Goal: Use online tool/utility: Utilize a website feature to perform a specific function

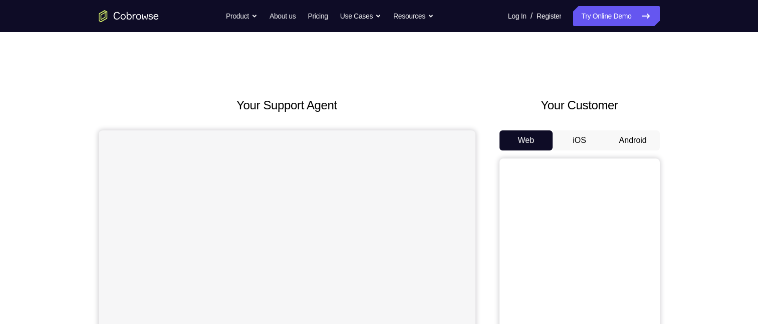
click at [631, 139] on button "Android" at bounding box center [633, 140] width 54 height 20
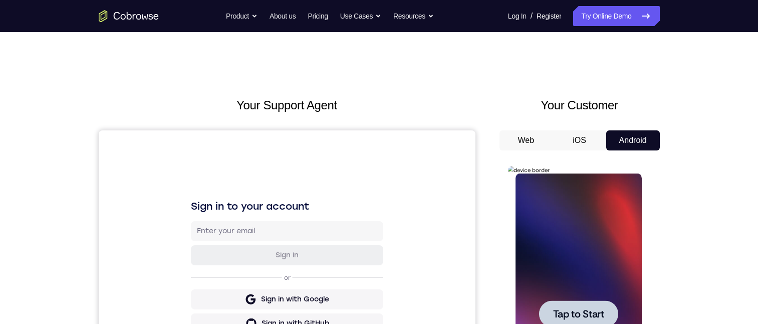
scroll to position [150, 0]
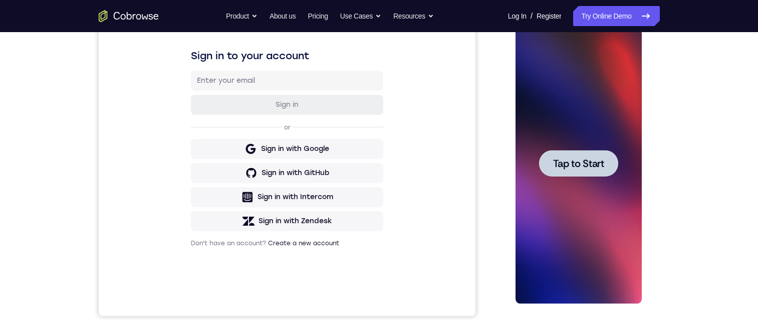
click at [568, 162] on span "Tap to Start" at bounding box center [578, 163] width 51 height 10
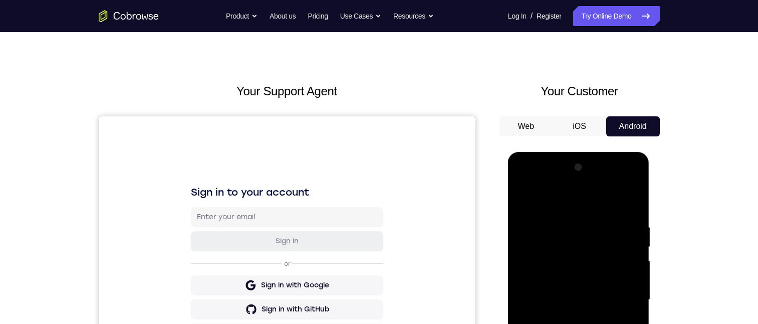
scroll to position [100, 0]
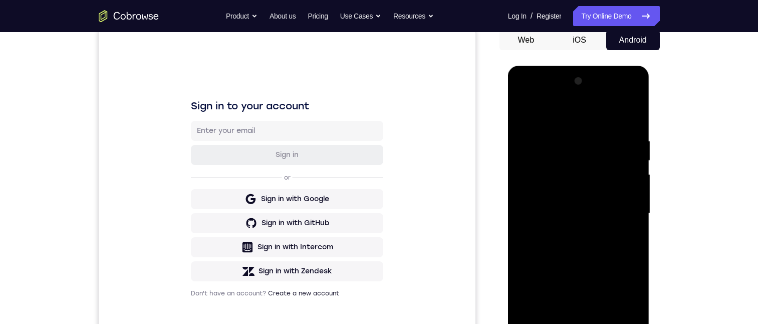
click at [578, 323] on div at bounding box center [579, 213] width 126 height 281
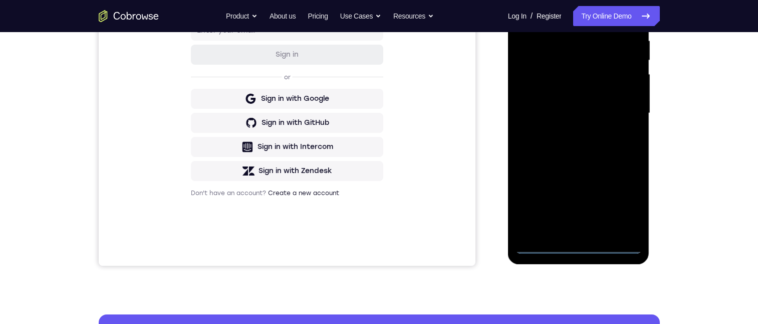
click at [623, 197] on div at bounding box center [579, 113] width 126 height 281
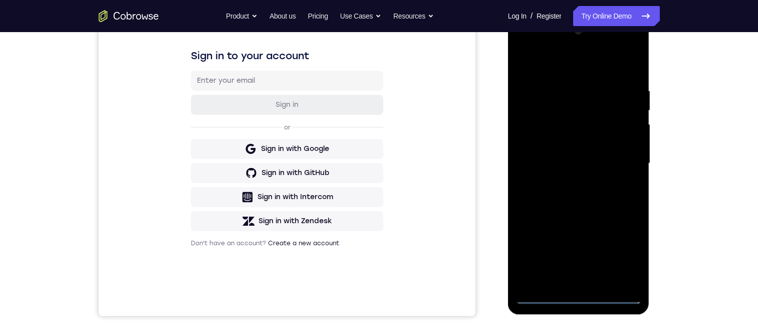
click at [541, 43] on div at bounding box center [579, 163] width 126 height 281
click at [619, 158] on div at bounding box center [579, 163] width 126 height 281
click at [565, 275] on div at bounding box center [579, 163] width 126 height 281
click at [563, 279] on div at bounding box center [579, 163] width 126 height 281
click at [595, 153] on div at bounding box center [579, 163] width 126 height 281
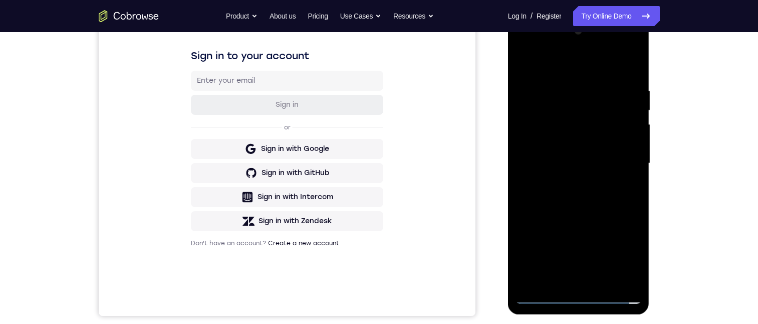
click at [567, 138] on div at bounding box center [579, 163] width 126 height 281
click at [577, 159] on div at bounding box center [579, 163] width 126 height 281
click at [534, 195] on div at bounding box center [579, 163] width 126 height 281
click at [579, 198] on div at bounding box center [579, 163] width 126 height 281
click at [556, 281] on div at bounding box center [579, 163] width 126 height 281
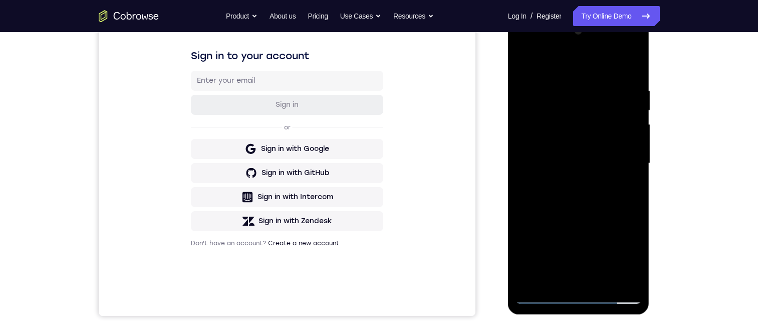
drag, startPoint x: 552, startPoint y: 66, endPoint x: 564, endPoint y: 32, distance: 36.1
click at [545, 27] on div at bounding box center [579, 163] width 126 height 281
click at [583, 60] on div at bounding box center [579, 163] width 126 height 281
click at [588, 78] on div at bounding box center [579, 163] width 126 height 281
click at [604, 97] on div at bounding box center [579, 163] width 126 height 281
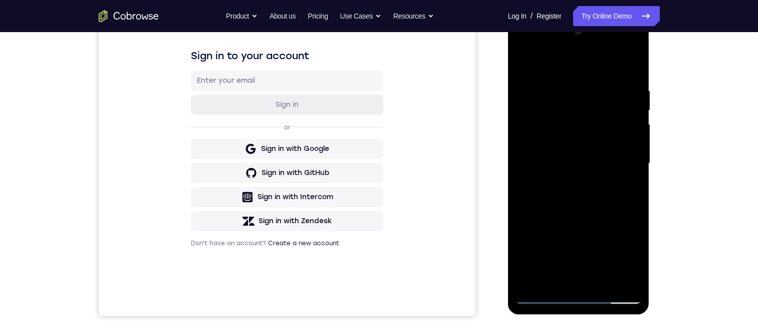
scroll to position [194, 0]
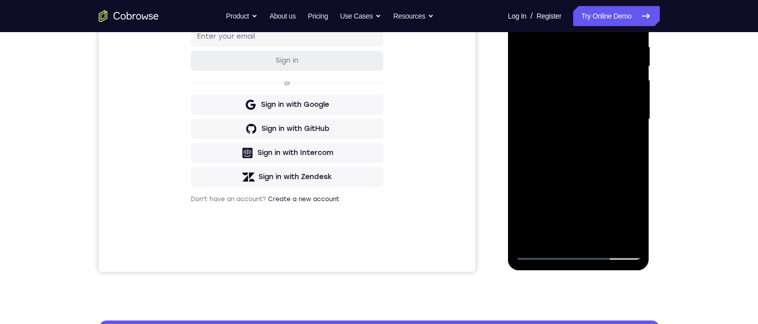
click at [580, 166] on div at bounding box center [579, 119] width 126 height 281
click at [592, 135] on div at bounding box center [579, 119] width 126 height 281
click at [553, 227] on div at bounding box center [579, 119] width 126 height 281
click at [628, 212] on div at bounding box center [579, 119] width 126 height 281
click at [551, 233] on div at bounding box center [579, 119] width 126 height 281
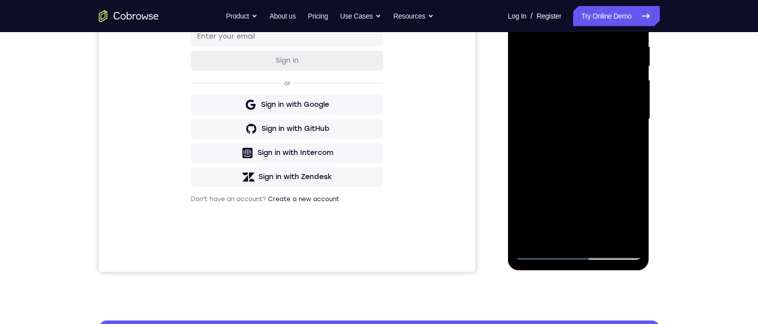
click at [608, 173] on div at bounding box center [579, 119] width 126 height 281
click at [609, 172] on div at bounding box center [579, 119] width 126 height 281
click at [626, 133] on div at bounding box center [579, 119] width 126 height 281
click at [551, 227] on div at bounding box center [579, 119] width 126 height 281
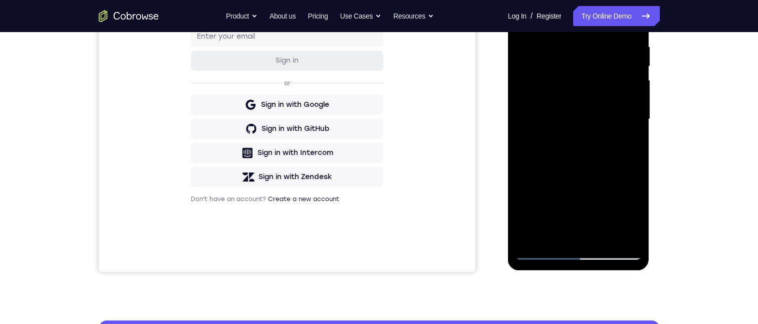
click at [635, 196] on div at bounding box center [579, 119] width 126 height 281
drag, startPoint x: 635, startPoint y: 195, endPoint x: 626, endPoint y: 145, distance: 51.5
click at [635, 195] on div at bounding box center [579, 119] width 126 height 281
click at [623, 136] on div at bounding box center [579, 119] width 126 height 281
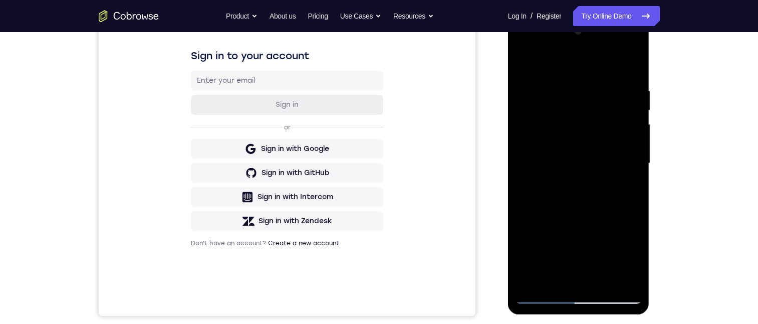
click at [553, 275] on div at bounding box center [579, 163] width 126 height 281
click at [635, 235] on div at bounding box center [579, 163] width 126 height 281
click at [603, 238] on div at bounding box center [579, 163] width 126 height 281
click at [625, 180] on div at bounding box center [579, 163] width 126 height 281
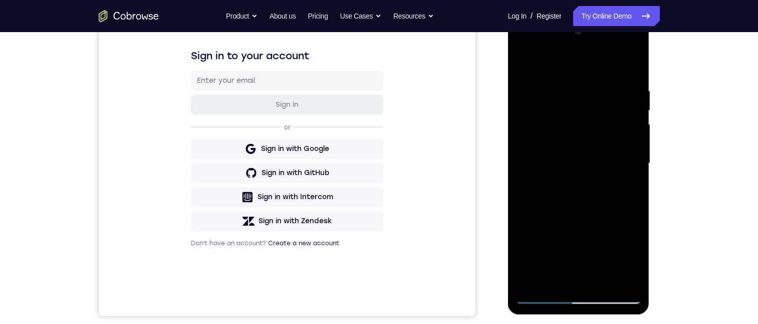
scroll to position [106, 0]
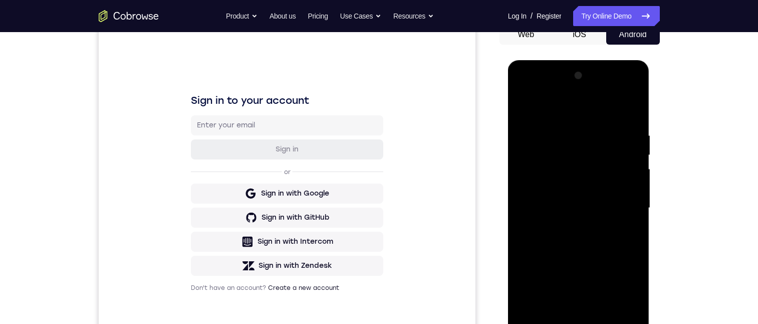
click at [522, 107] on div at bounding box center [579, 208] width 126 height 281
click at [581, 198] on div at bounding box center [579, 208] width 126 height 281
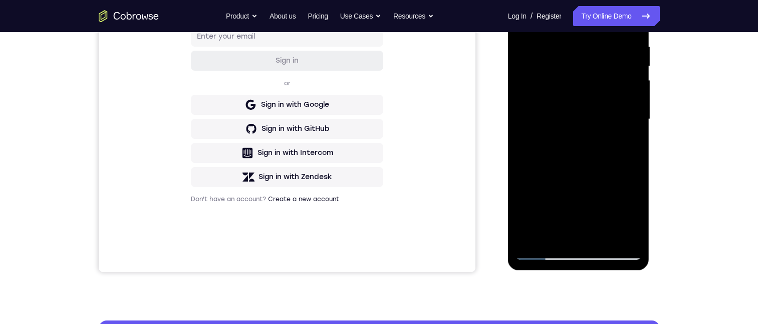
click at [540, 235] on div at bounding box center [579, 119] width 126 height 281
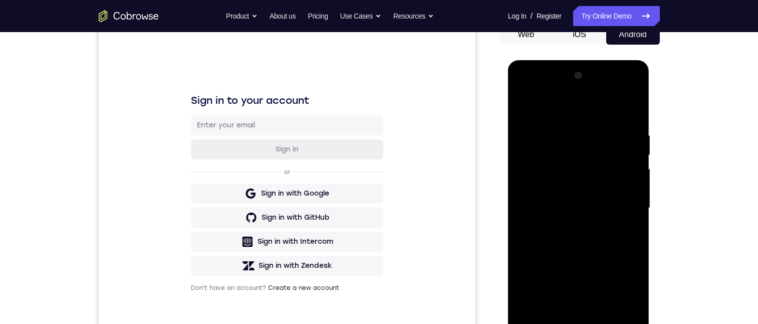
drag, startPoint x: 619, startPoint y: 153, endPoint x: 619, endPoint y: 172, distance: 19.0
click at [619, 172] on div at bounding box center [579, 208] width 126 height 281
drag, startPoint x: 615, startPoint y: 172, endPoint x: 609, endPoint y: 146, distance: 27.2
click at [609, 146] on div at bounding box center [579, 208] width 126 height 281
drag, startPoint x: 616, startPoint y: 203, endPoint x: 626, endPoint y: 159, distance: 44.7
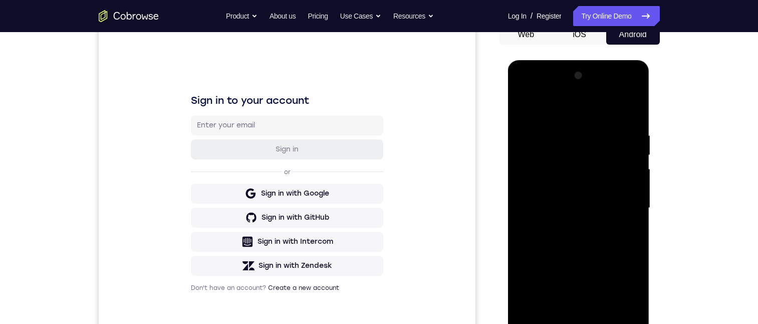
click at [616, 160] on div at bounding box center [579, 208] width 126 height 281
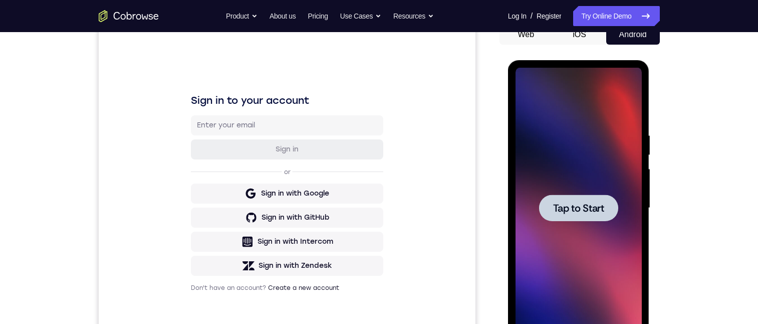
click at [555, 212] on span "Tap to Start" at bounding box center [578, 208] width 51 height 10
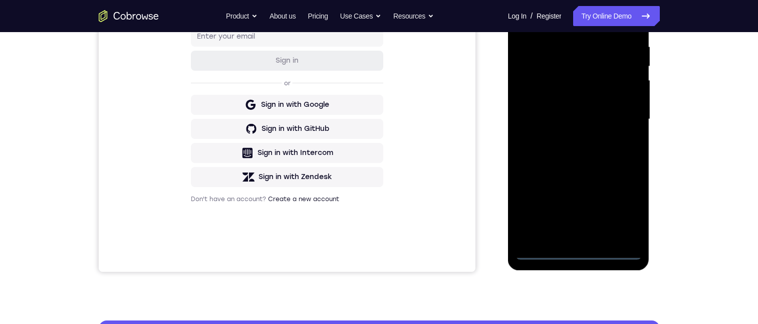
scroll to position [194, 0]
drag, startPoint x: 579, startPoint y: 249, endPoint x: 547, endPoint y: 223, distance: 40.6
click at [573, 245] on div at bounding box center [579, 119] width 126 height 281
click at [622, 203] on div at bounding box center [579, 119] width 126 height 281
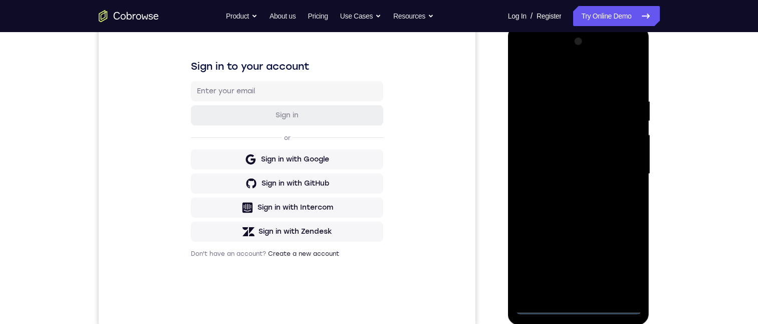
scroll to position [106, 0]
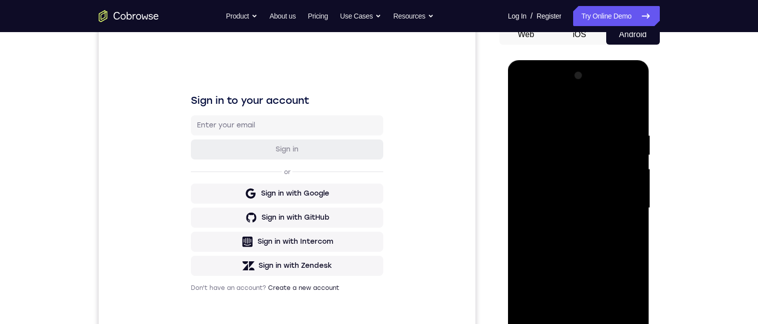
click at [549, 88] on div at bounding box center [579, 208] width 126 height 281
click at [619, 207] on div at bounding box center [579, 208] width 126 height 281
click at [565, 226] on div at bounding box center [579, 208] width 126 height 281
click at [597, 198] on div at bounding box center [579, 208] width 126 height 281
click at [591, 189] on div at bounding box center [579, 208] width 126 height 281
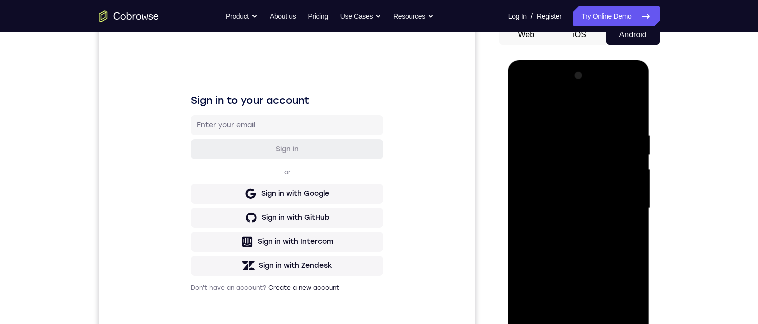
click at [592, 204] on div at bounding box center [579, 208] width 126 height 281
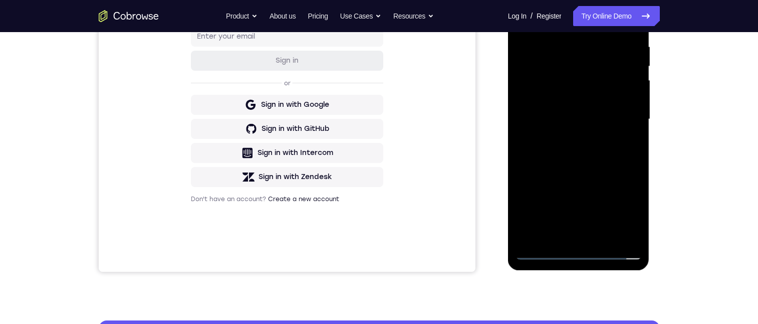
scroll to position [194, 0]
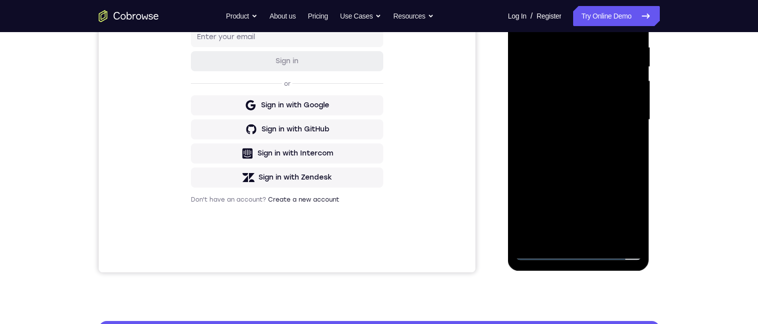
click at [609, 147] on div at bounding box center [579, 119] width 126 height 281
click at [600, 153] on div at bounding box center [579, 119] width 126 height 281
click at [586, 157] on div at bounding box center [579, 119] width 126 height 281
click at [603, 234] on div at bounding box center [579, 119] width 126 height 281
click at [599, 170] on div at bounding box center [579, 119] width 126 height 281
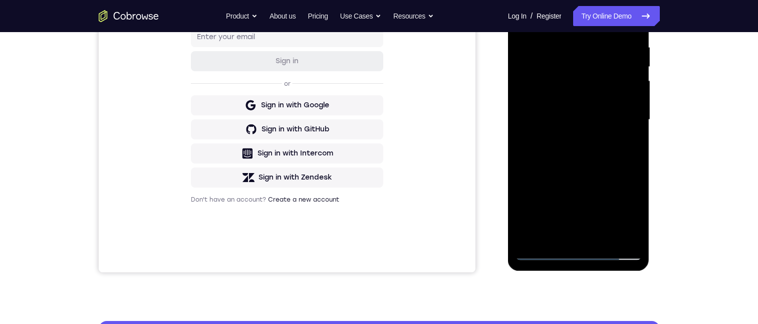
click at [587, 115] on div at bounding box center [579, 119] width 126 height 281
click at [593, 141] on div at bounding box center [579, 119] width 126 height 281
click at [623, 141] on div at bounding box center [579, 119] width 126 height 281
click at [597, 59] on div at bounding box center [579, 119] width 126 height 281
click at [597, 47] on div at bounding box center [579, 119] width 126 height 281
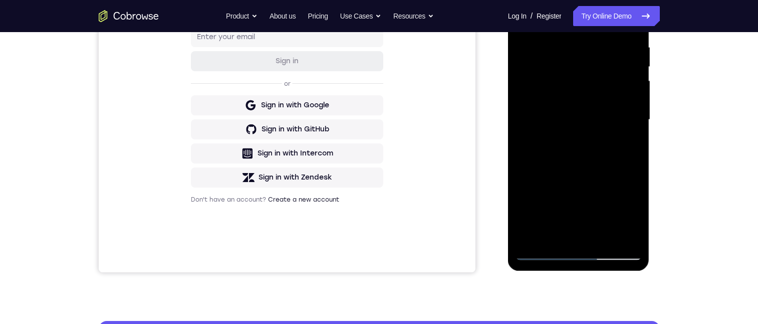
click at [623, 109] on div at bounding box center [579, 119] width 126 height 281
click at [520, 17] on div at bounding box center [579, 119] width 126 height 281
click at [574, 134] on div at bounding box center [579, 119] width 126 height 281
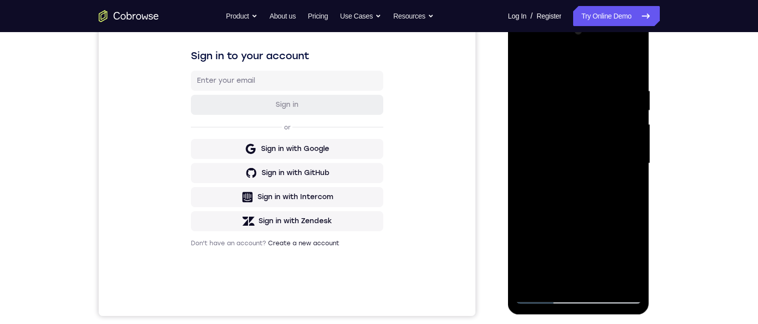
click at [521, 63] on div at bounding box center [579, 163] width 126 height 281
click at [581, 200] on div at bounding box center [579, 163] width 126 height 281
click at [521, 61] on div at bounding box center [579, 163] width 126 height 281
click at [564, 106] on div at bounding box center [579, 163] width 126 height 281
click at [611, 168] on div at bounding box center [579, 163] width 126 height 281
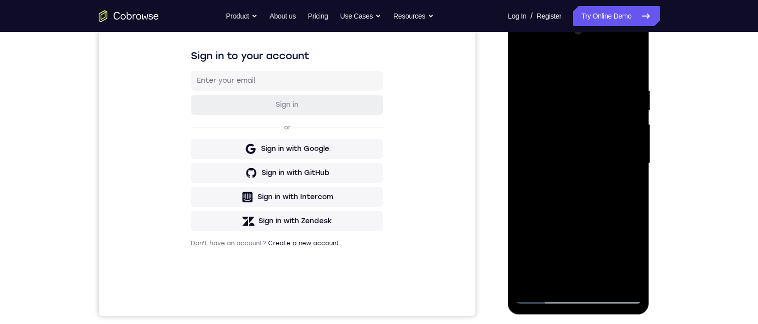
click at [635, 103] on div at bounding box center [579, 163] width 126 height 281
click at [522, 108] on div at bounding box center [579, 163] width 126 height 281
click at [530, 91] on div at bounding box center [579, 163] width 126 height 281
click at [595, 173] on div at bounding box center [579, 163] width 126 height 281
drag, startPoint x: 594, startPoint y: 151, endPoint x: 593, endPoint y: 115, distance: 36.1
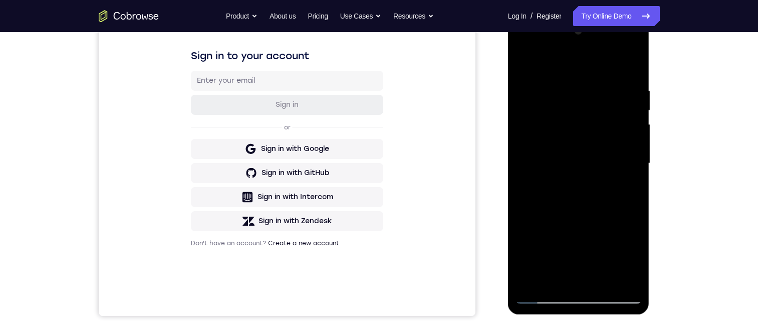
click at [593, 116] on div at bounding box center [579, 163] width 126 height 281
drag, startPoint x: 592, startPoint y: 161, endPoint x: 592, endPoint y: 114, distance: 47.6
click at [591, 117] on div at bounding box center [579, 163] width 126 height 281
click at [521, 64] on div at bounding box center [579, 163] width 126 height 281
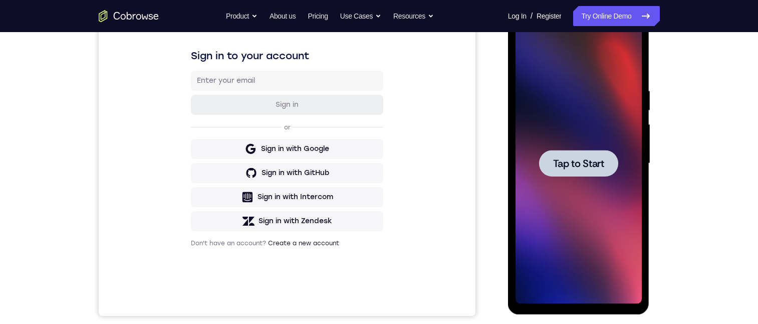
click at [540, 153] on div at bounding box center [578, 163] width 79 height 27
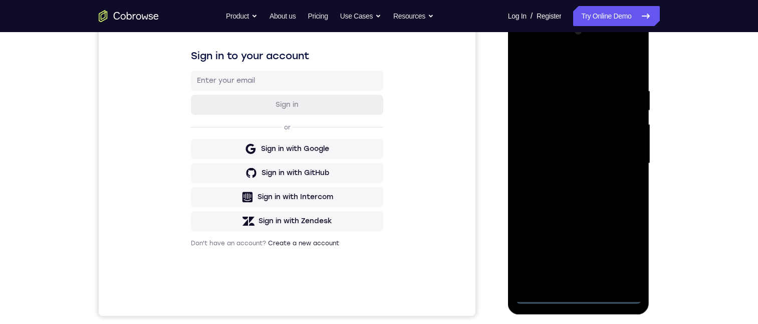
click at [575, 295] on div at bounding box center [579, 163] width 126 height 281
click at [621, 253] on div at bounding box center [579, 163] width 126 height 281
click at [532, 44] on div at bounding box center [579, 163] width 126 height 281
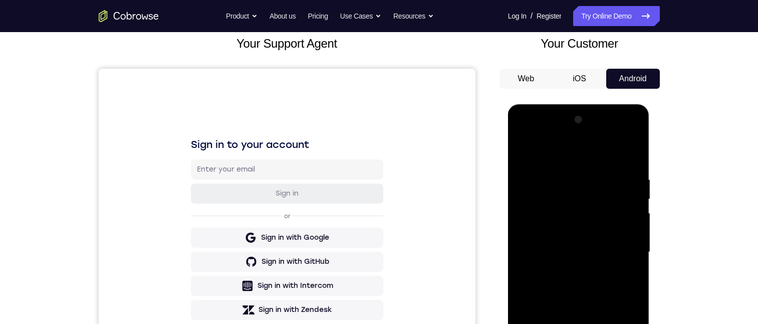
scroll to position [194, 0]
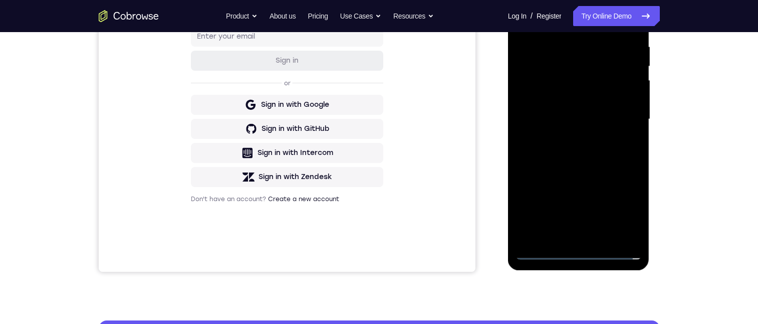
click at [617, 113] on div at bounding box center [579, 119] width 126 height 281
click at [569, 236] on div at bounding box center [579, 119] width 126 height 281
click at [586, 104] on div at bounding box center [579, 119] width 126 height 281
click at [585, 90] on div at bounding box center [579, 119] width 126 height 281
click at [622, 118] on div at bounding box center [579, 119] width 126 height 281
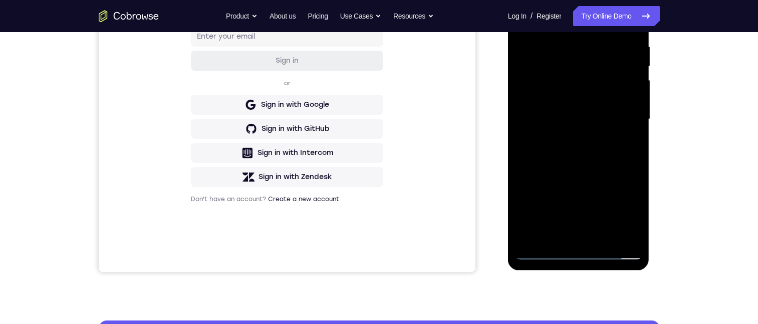
click at [616, 152] on div at bounding box center [579, 119] width 126 height 281
